Goal: Task Accomplishment & Management: Manage account settings

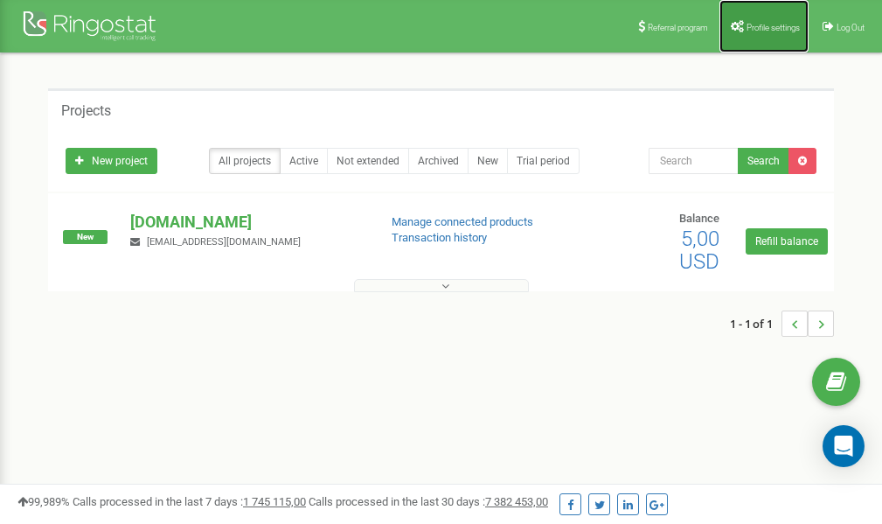
click at [762, 29] on span "Profile settings" at bounding box center [773, 28] width 53 height 10
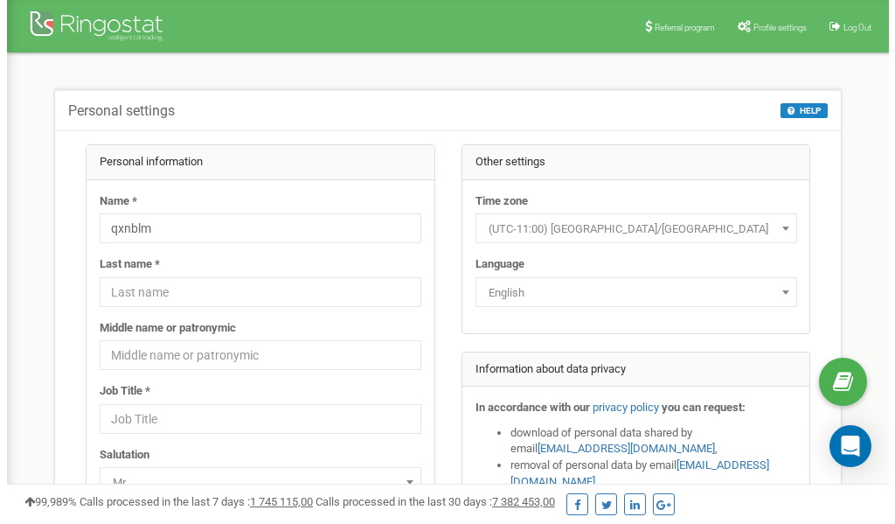
scroll to position [87, 0]
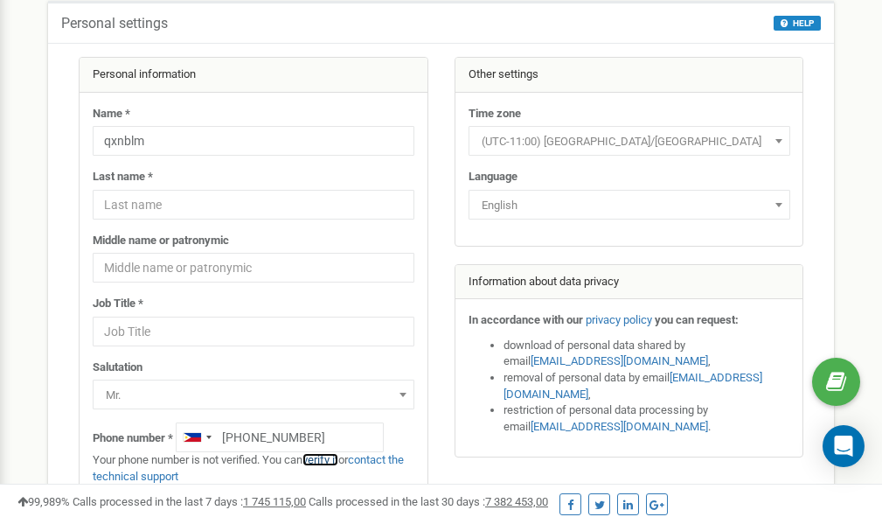
click at [331, 460] on link "verify it" at bounding box center [321, 459] width 36 height 13
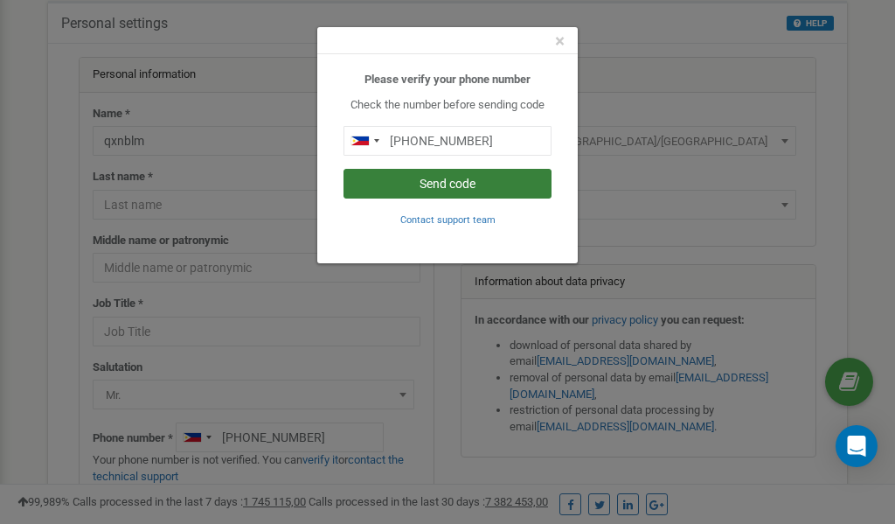
click at [456, 187] on button "Send code" at bounding box center [448, 184] width 208 height 30
